Goal: Navigation & Orientation: Find specific page/section

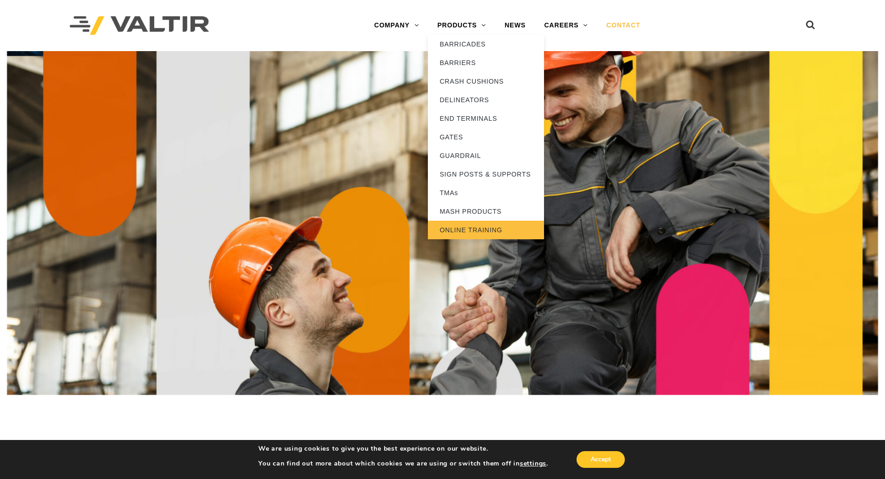
click at [460, 227] on link "ONLINE TRAINING" at bounding box center [486, 230] width 116 height 19
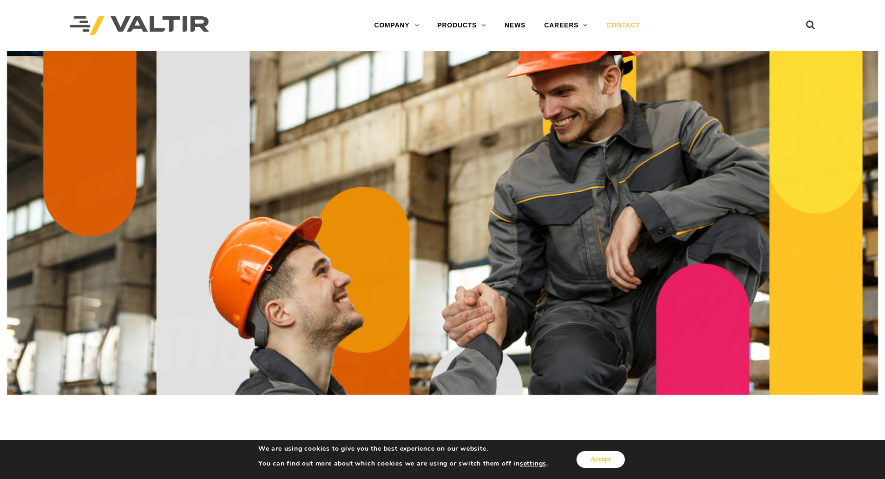
click at [593, 459] on button "Accept" at bounding box center [601, 459] width 48 height 17
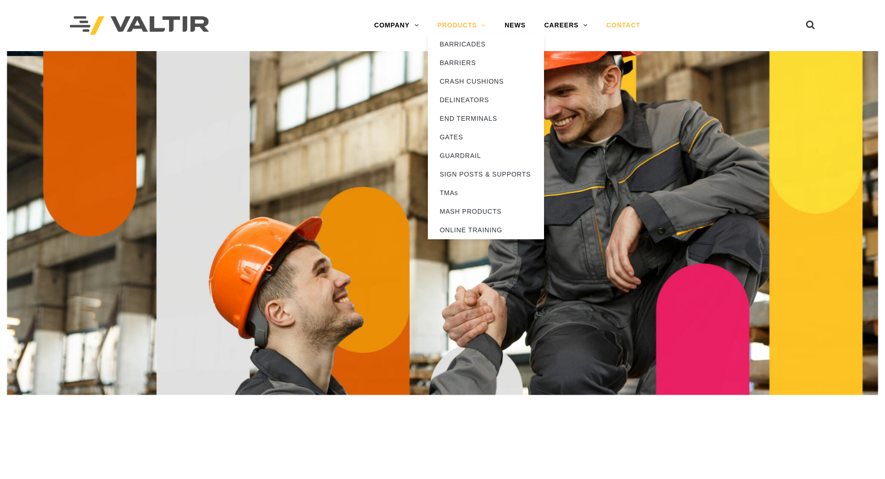
click at [457, 26] on link "PRODUCTS" at bounding box center [461, 25] width 67 height 19
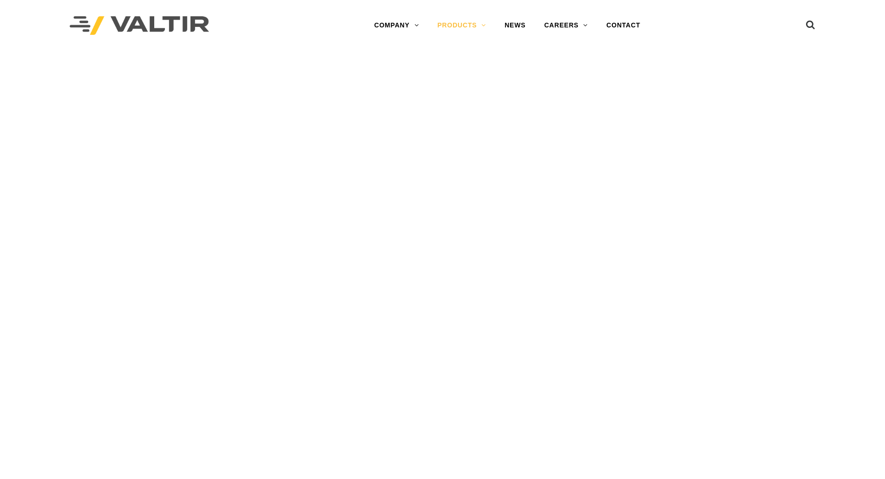
click at [480, 232] on div "VIEW BARRIERS BARRIERS" at bounding box center [443, 176] width 186 height 128
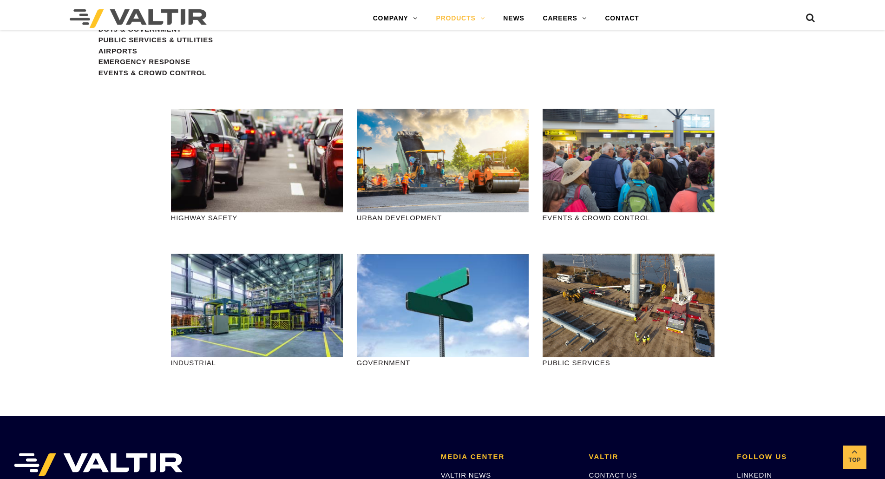
scroll to position [976, 0]
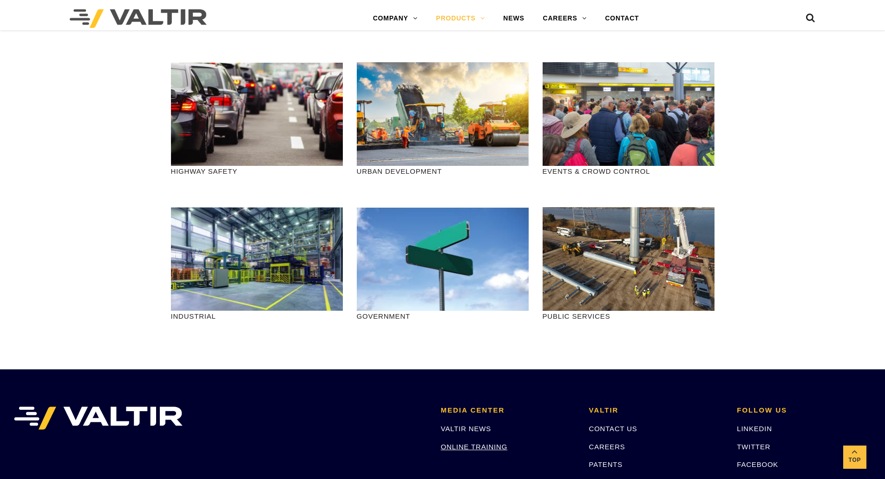
click at [467, 449] on link "ONLINE TRAINING" at bounding box center [474, 447] width 66 height 8
click at [630, 428] on link "CONTACT US" at bounding box center [613, 429] width 48 height 8
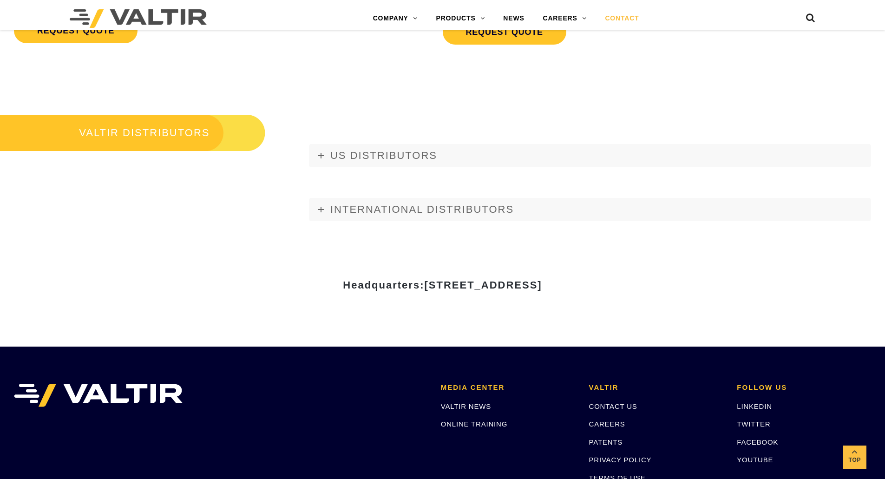
scroll to position [1162, 0]
